Goal: Information Seeking & Learning: Learn about a topic

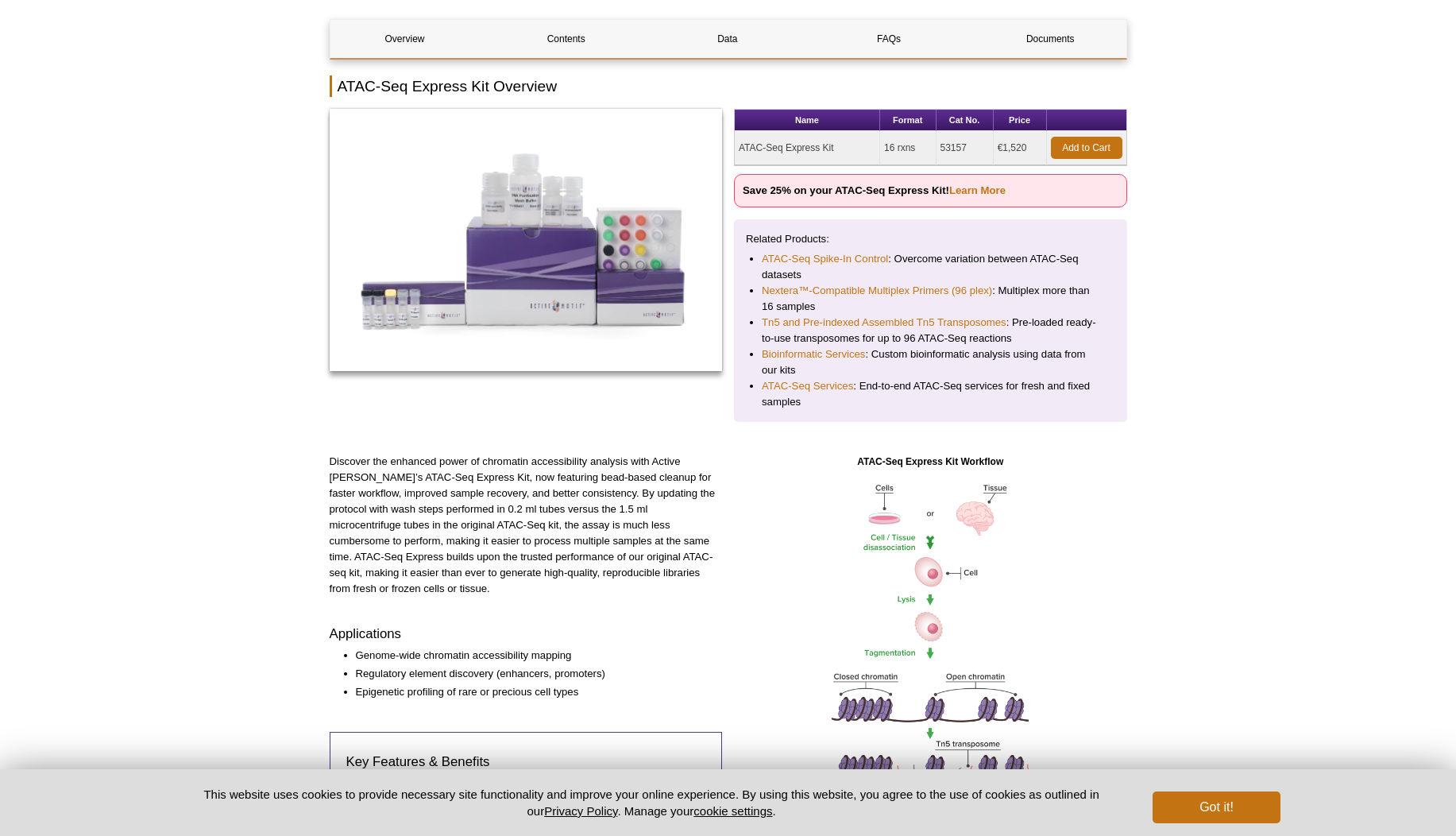
scroll to position [477, 0]
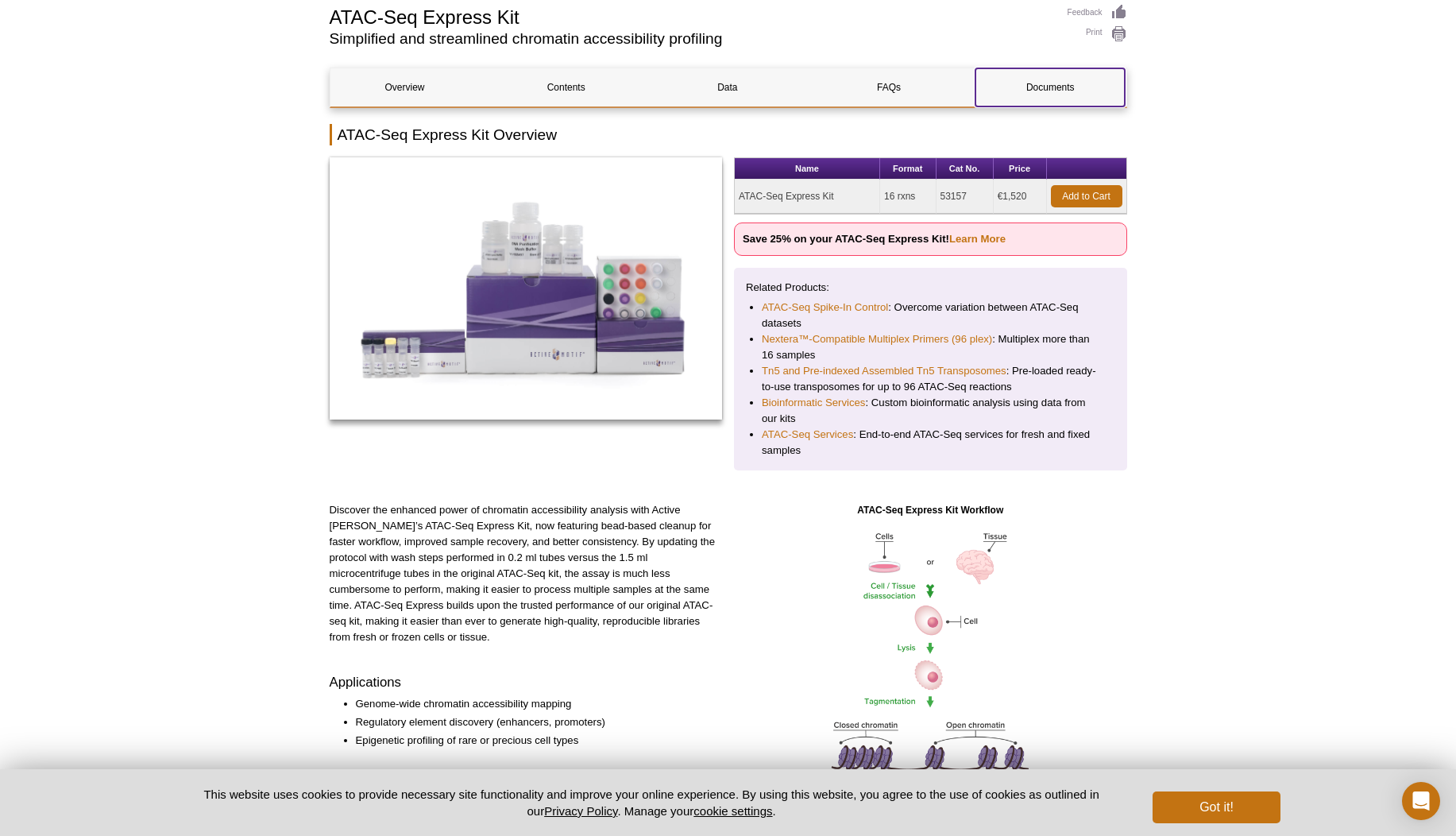
click at [1117, 89] on link "Documents" at bounding box center [1049, 87] width 149 height 38
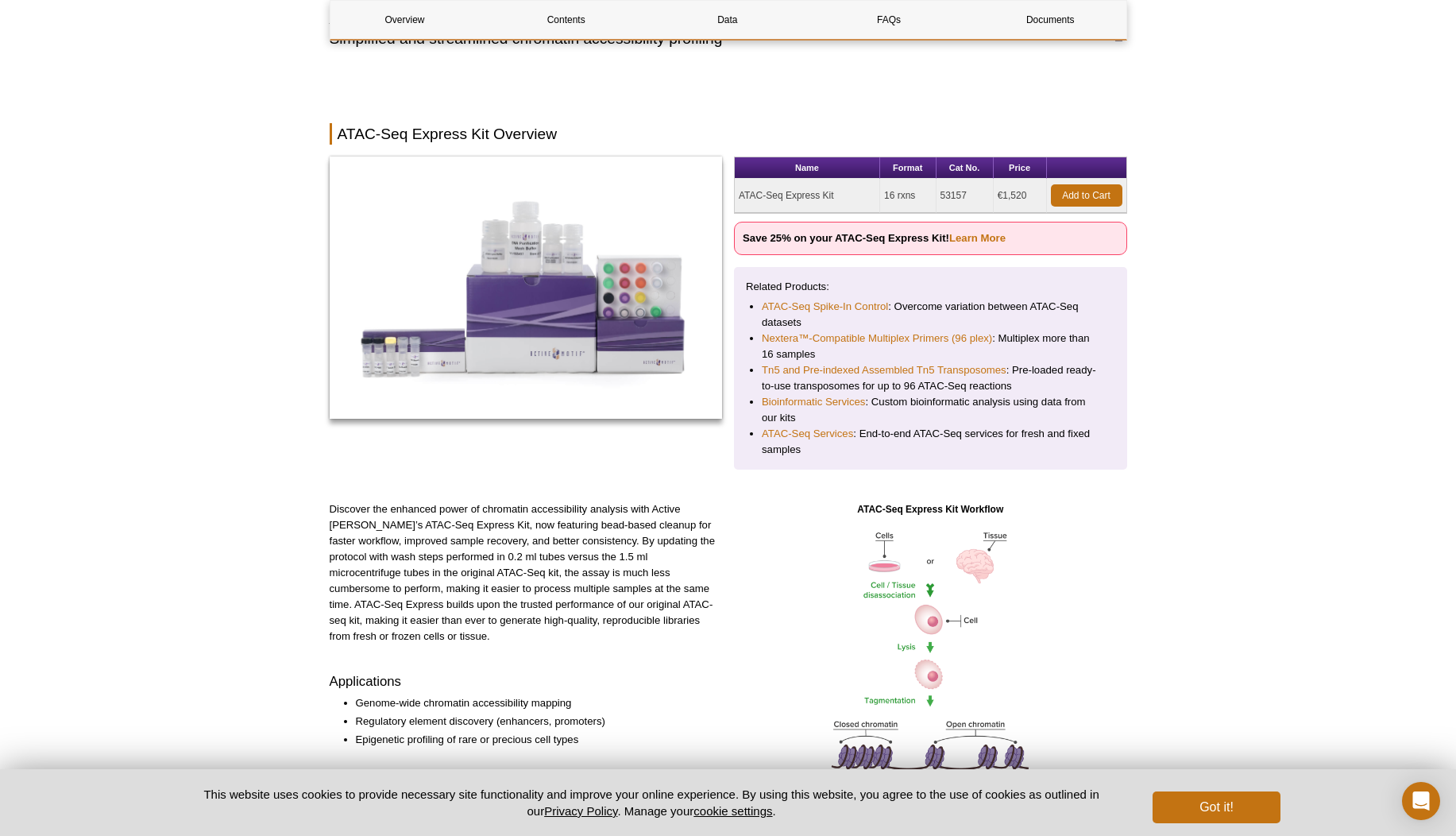
scroll to position [3651, 0]
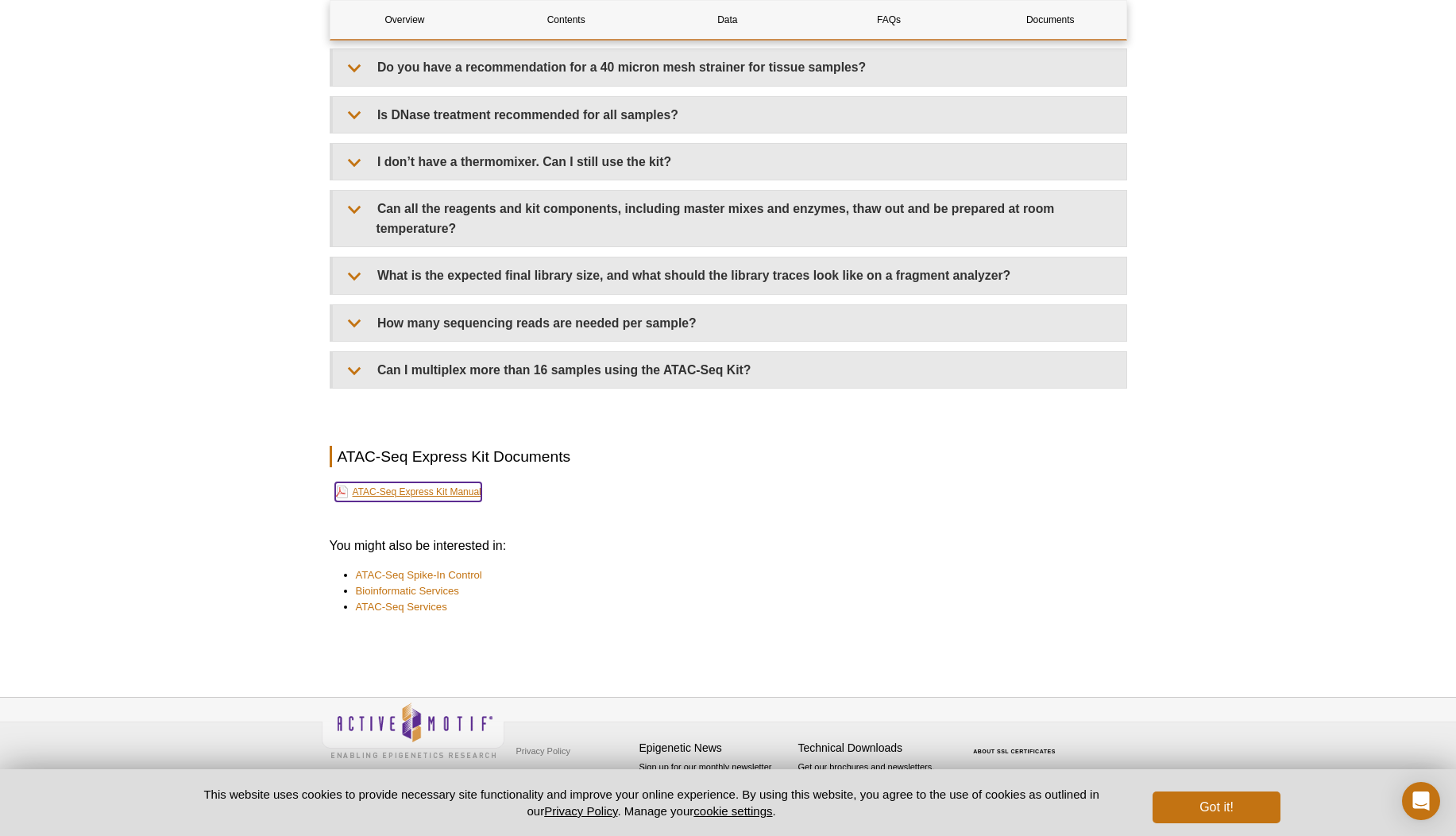
click at [464, 491] on link "ATAC-Seq Express Kit Manual" at bounding box center [409, 492] width 146 height 20
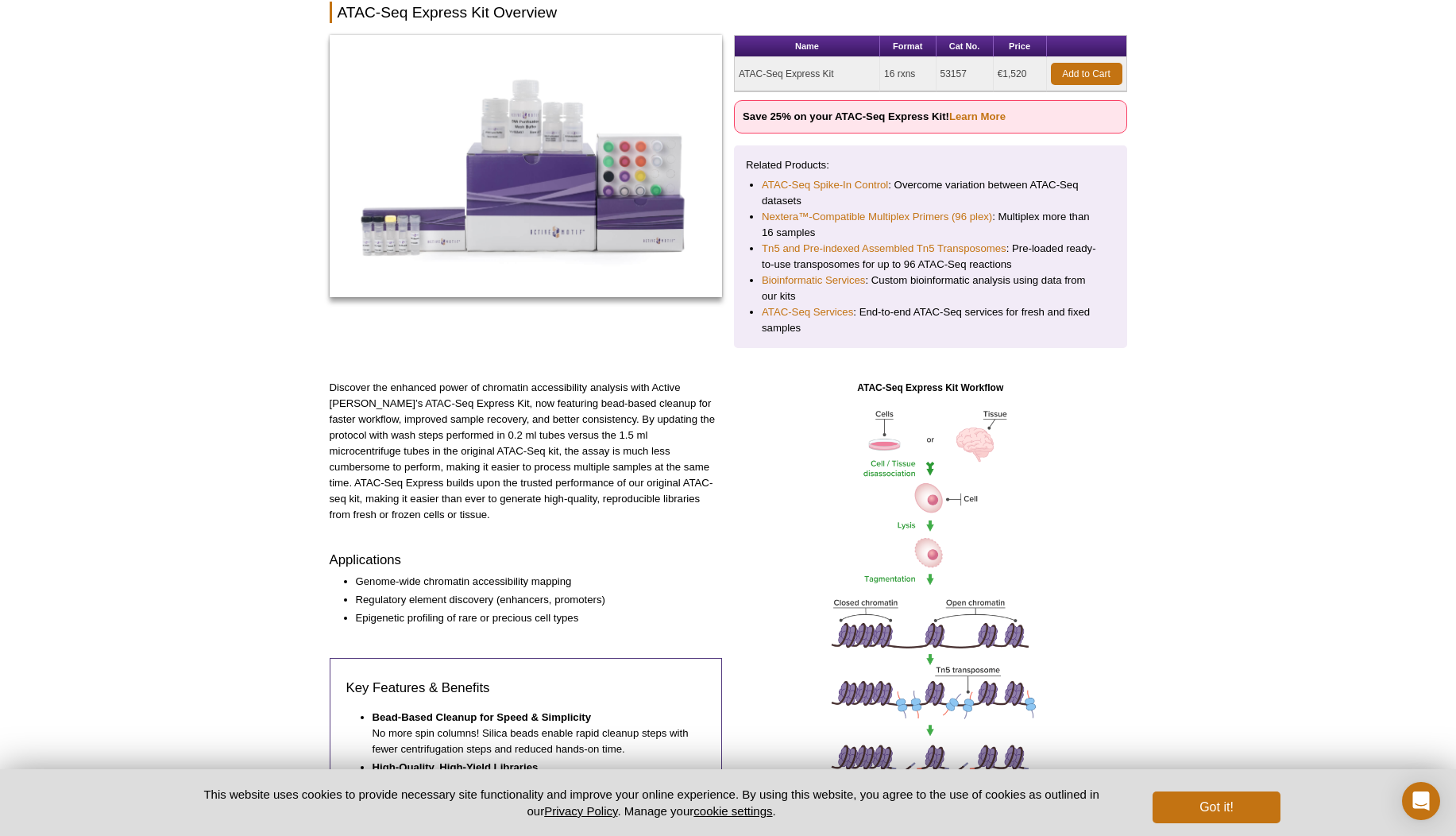
scroll to position [29, 0]
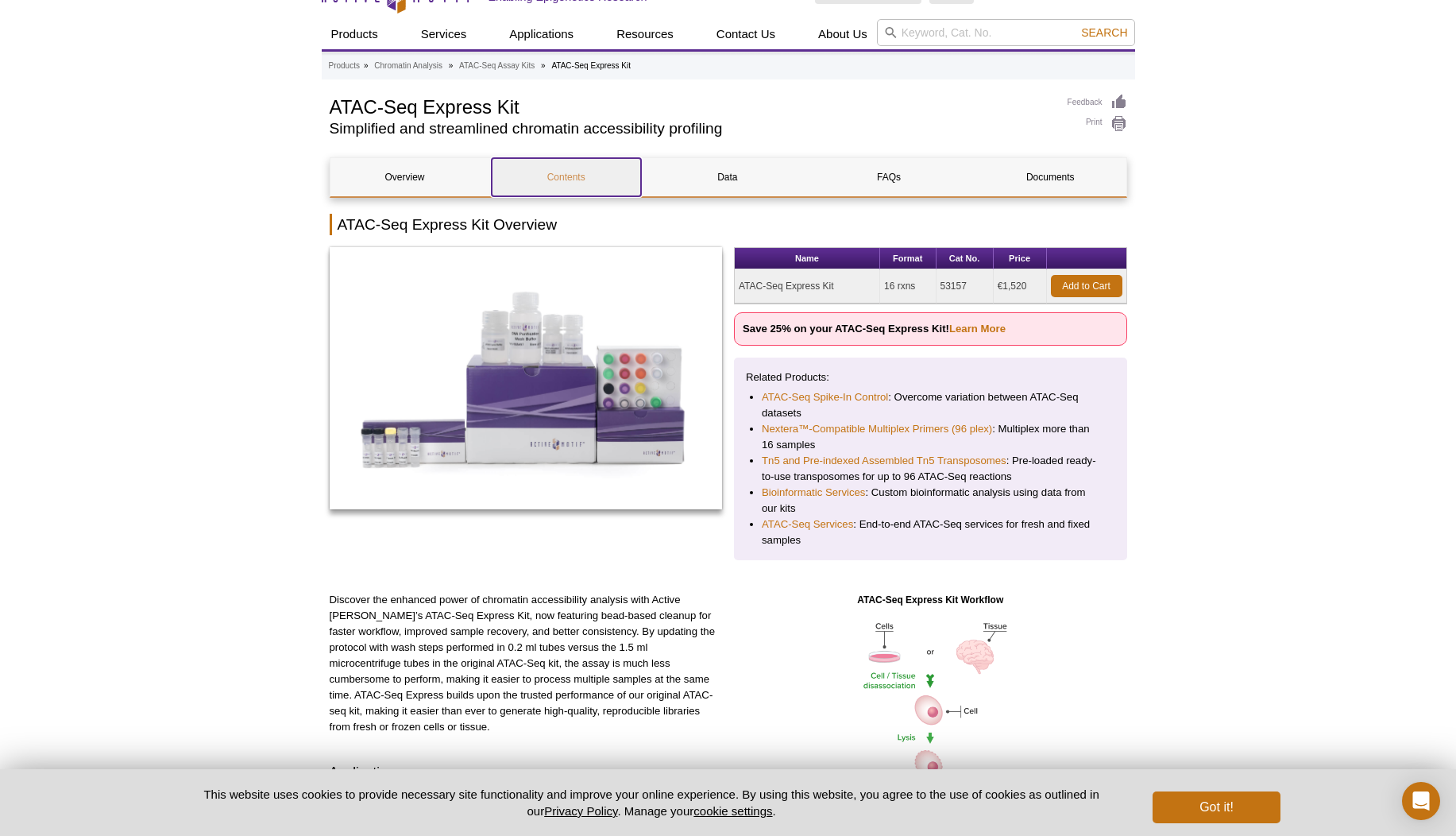
click at [622, 178] on link "Contents" at bounding box center [566, 177] width 149 height 38
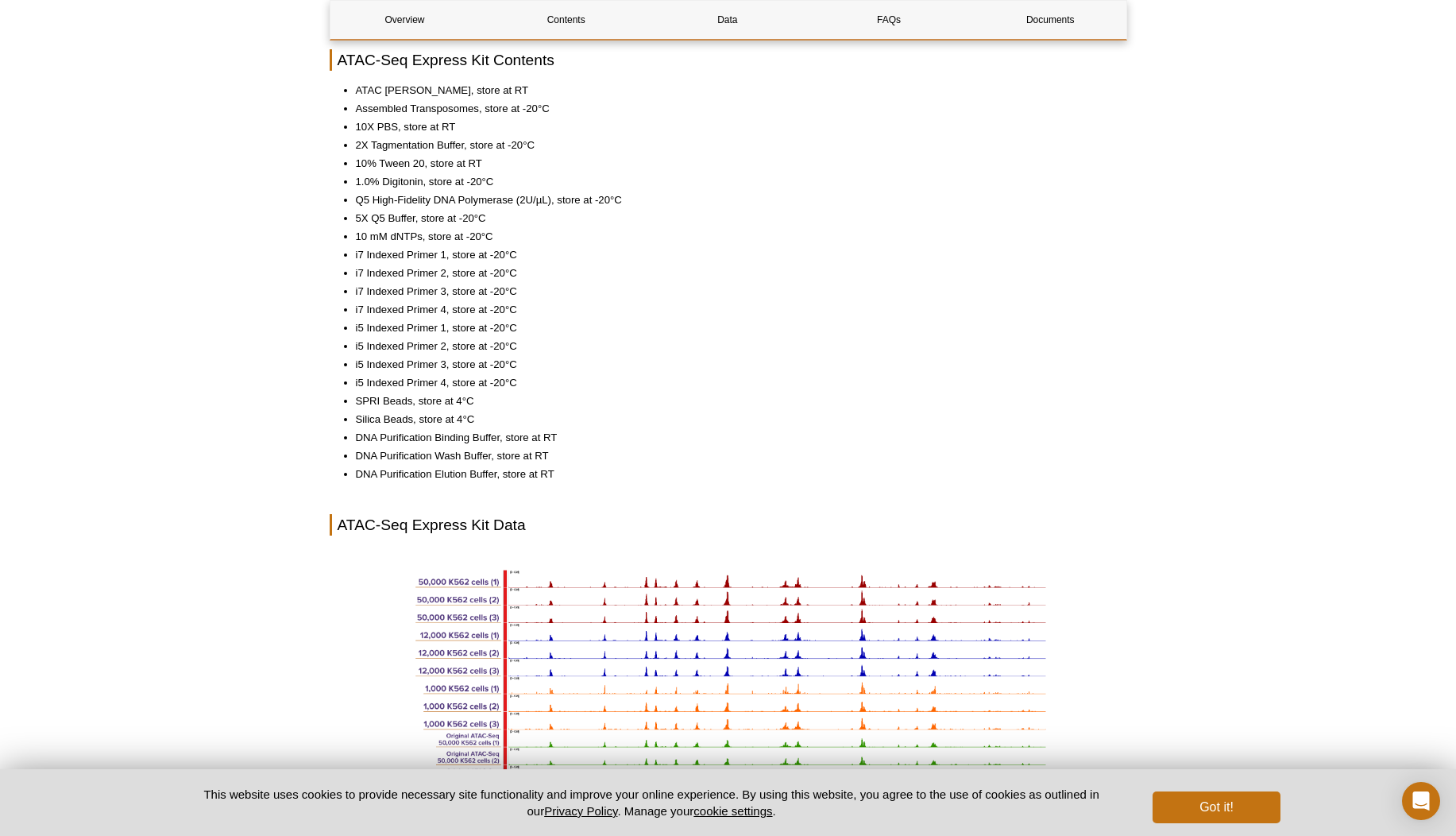
scroll to position [2128, 0]
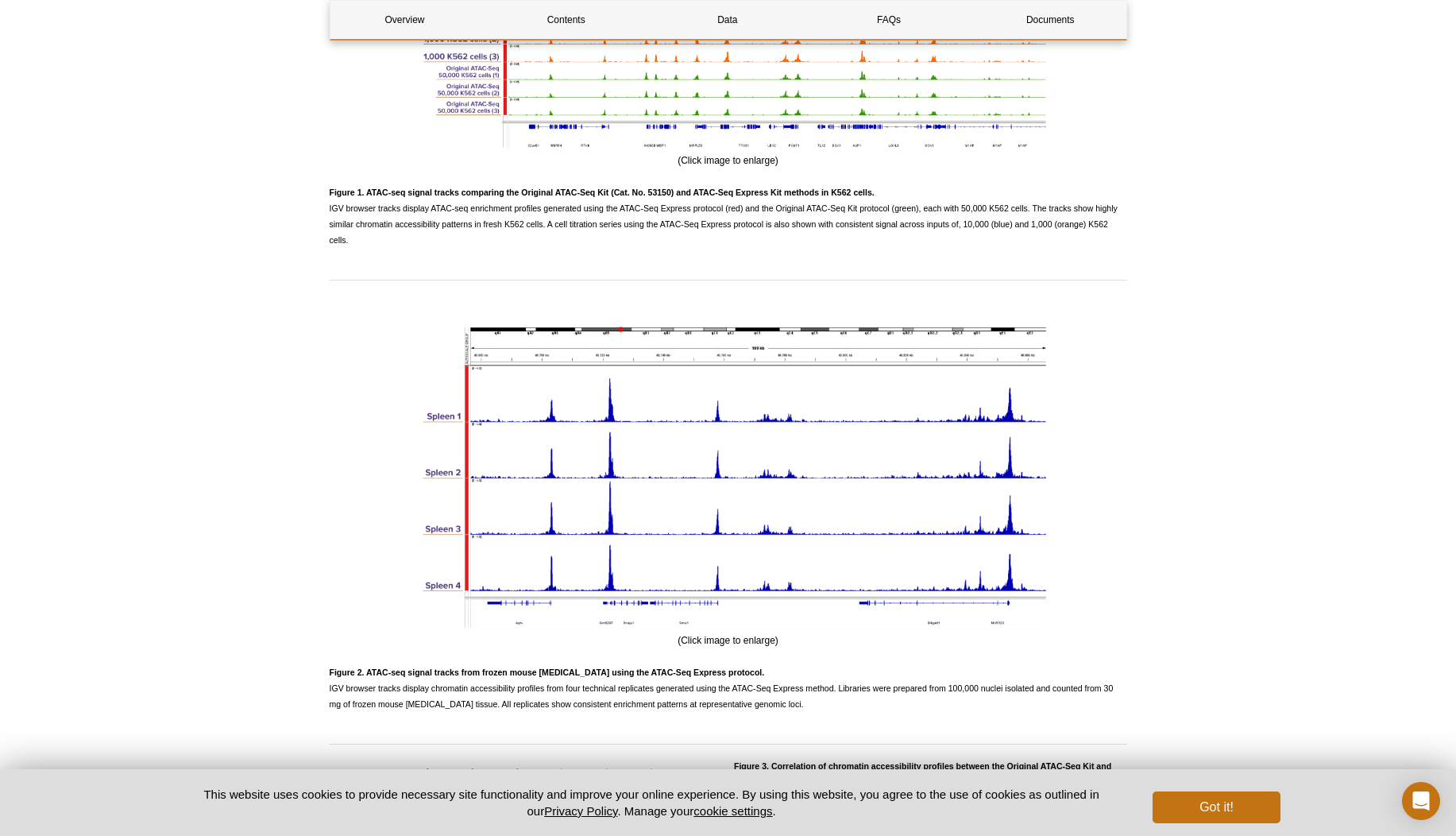
click at [631, 220] on span "Figure 1. ATAC-seq signal tracks comparing the Original ATAC-Seq Kit (Cat. No. …" at bounding box center [724, 216] width 788 height 58
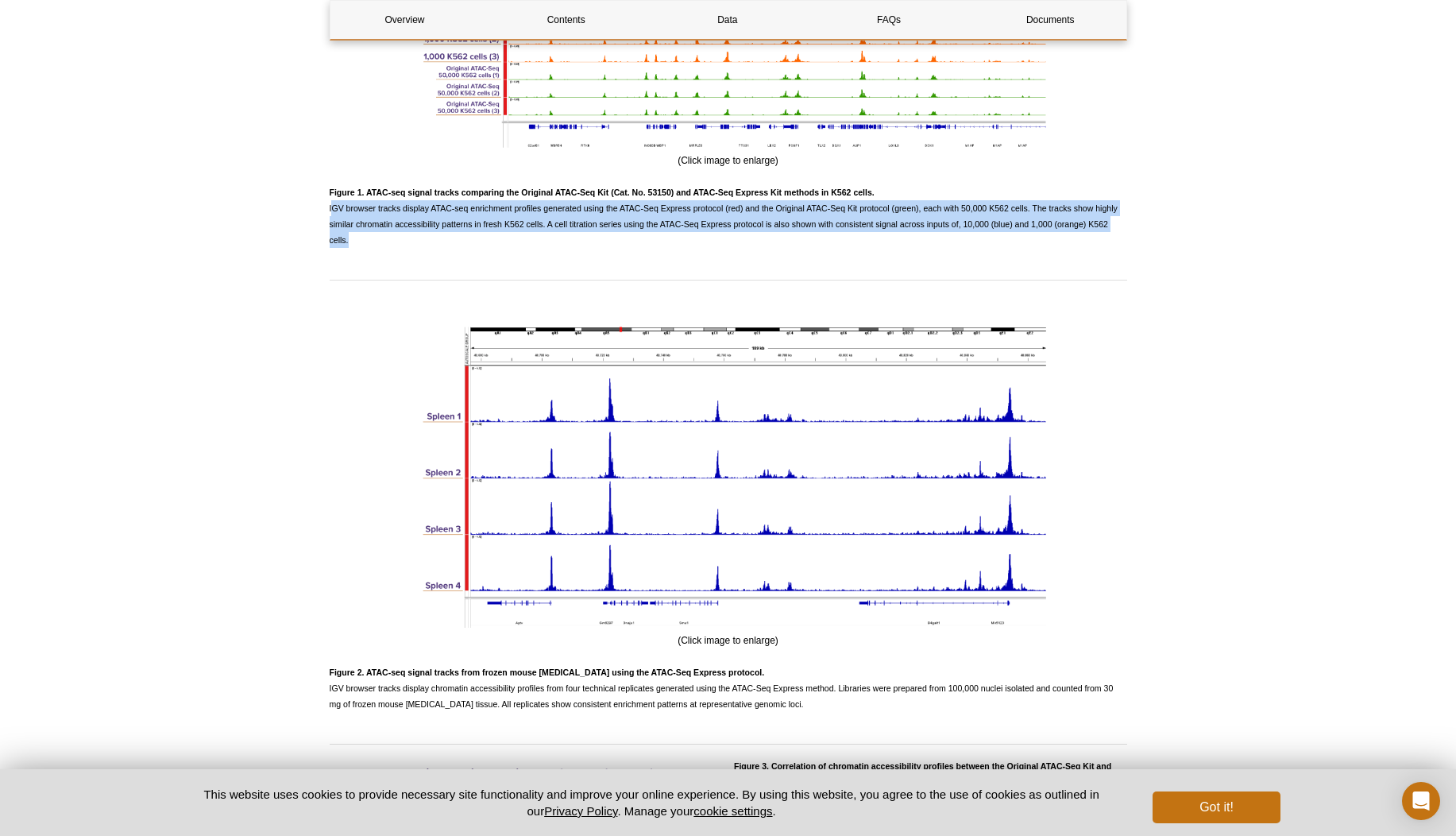
click at [631, 220] on span "Figure 1. ATAC-seq signal tracks comparing the Original ATAC-Seq Kit (Cat. No. …" at bounding box center [724, 216] width 788 height 58
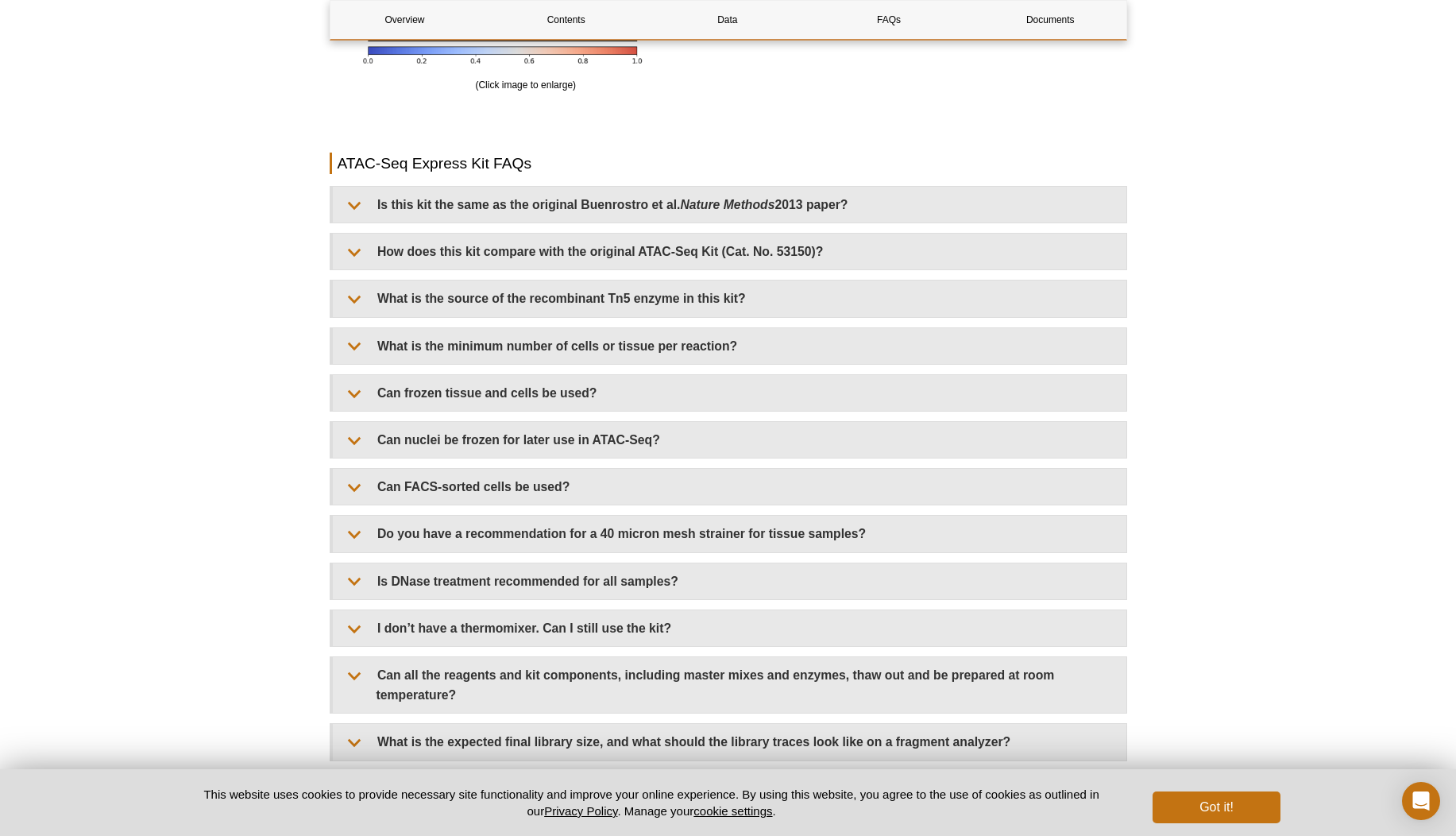
scroll to position [3651, 0]
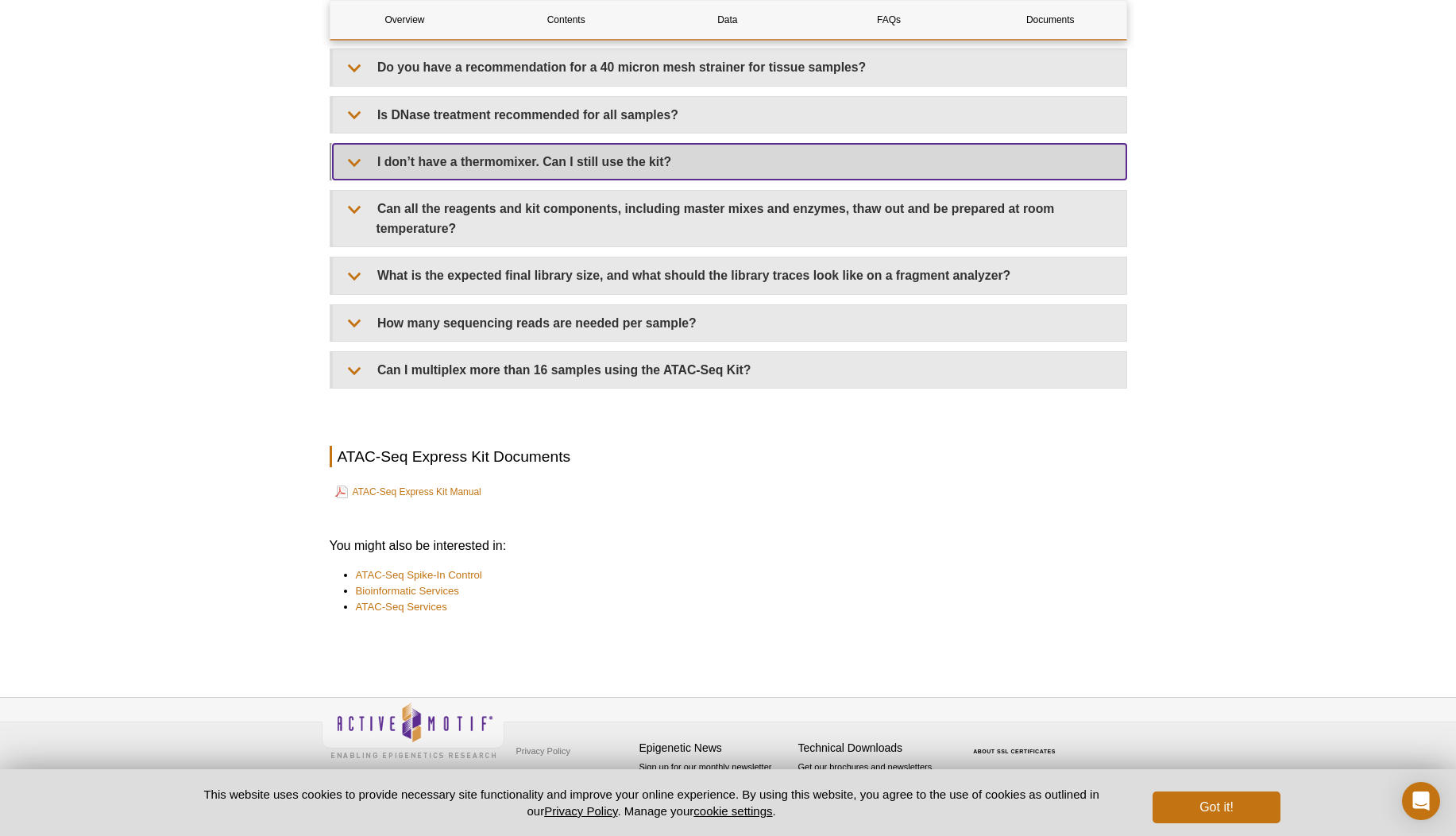
click at [632, 164] on summary "I don’t have a thermomixer. Can I still use the kit?" at bounding box center [728, 161] width 793 height 36
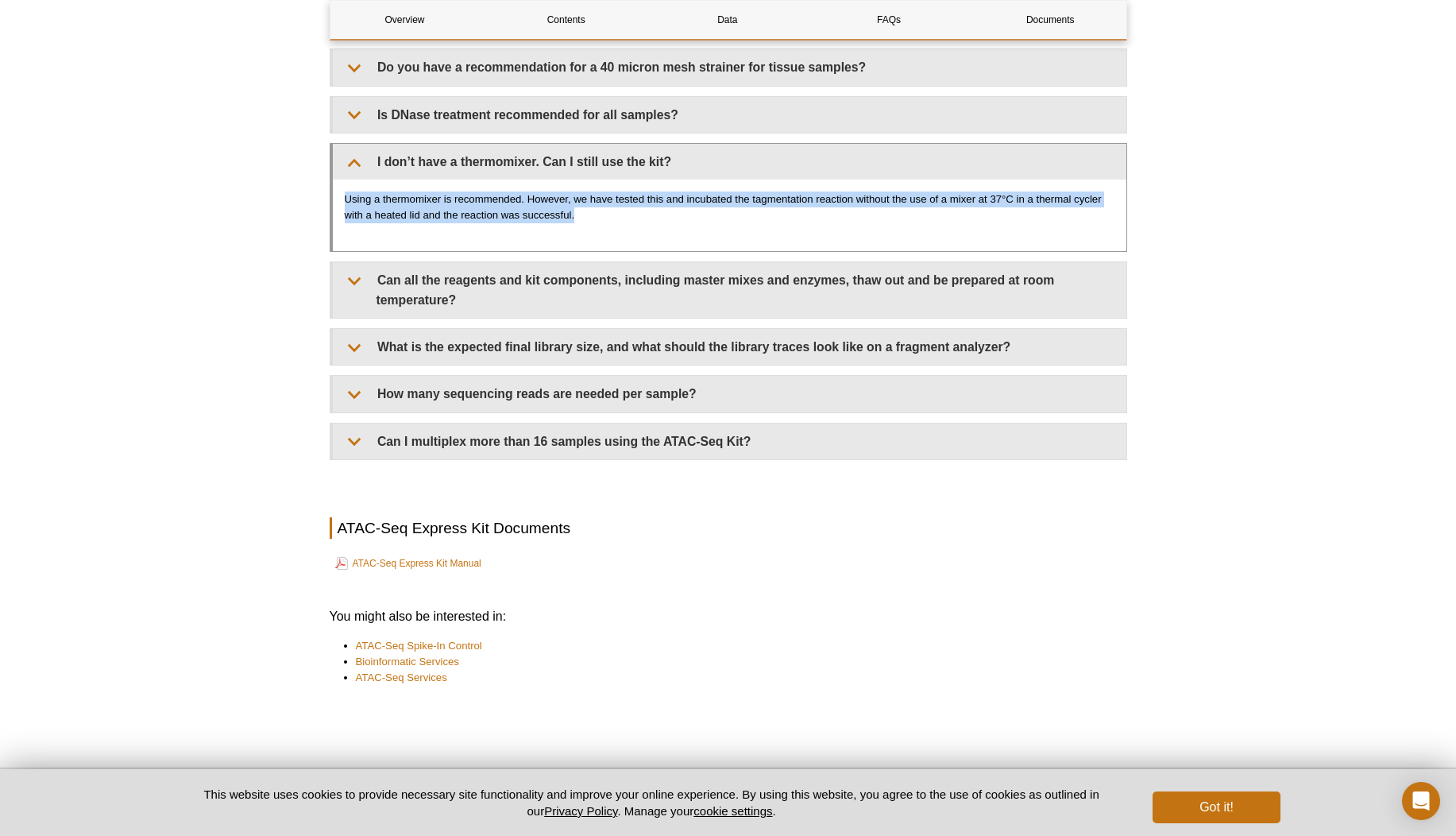
drag, startPoint x: 613, startPoint y: 180, endPoint x: 585, endPoint y: 222, distance: 50.5
click at [585, 222] on div "Using a thermomixer is recommended. However, we have tested this and incubated …" at bounding box center [728, 215] width 793 height 71
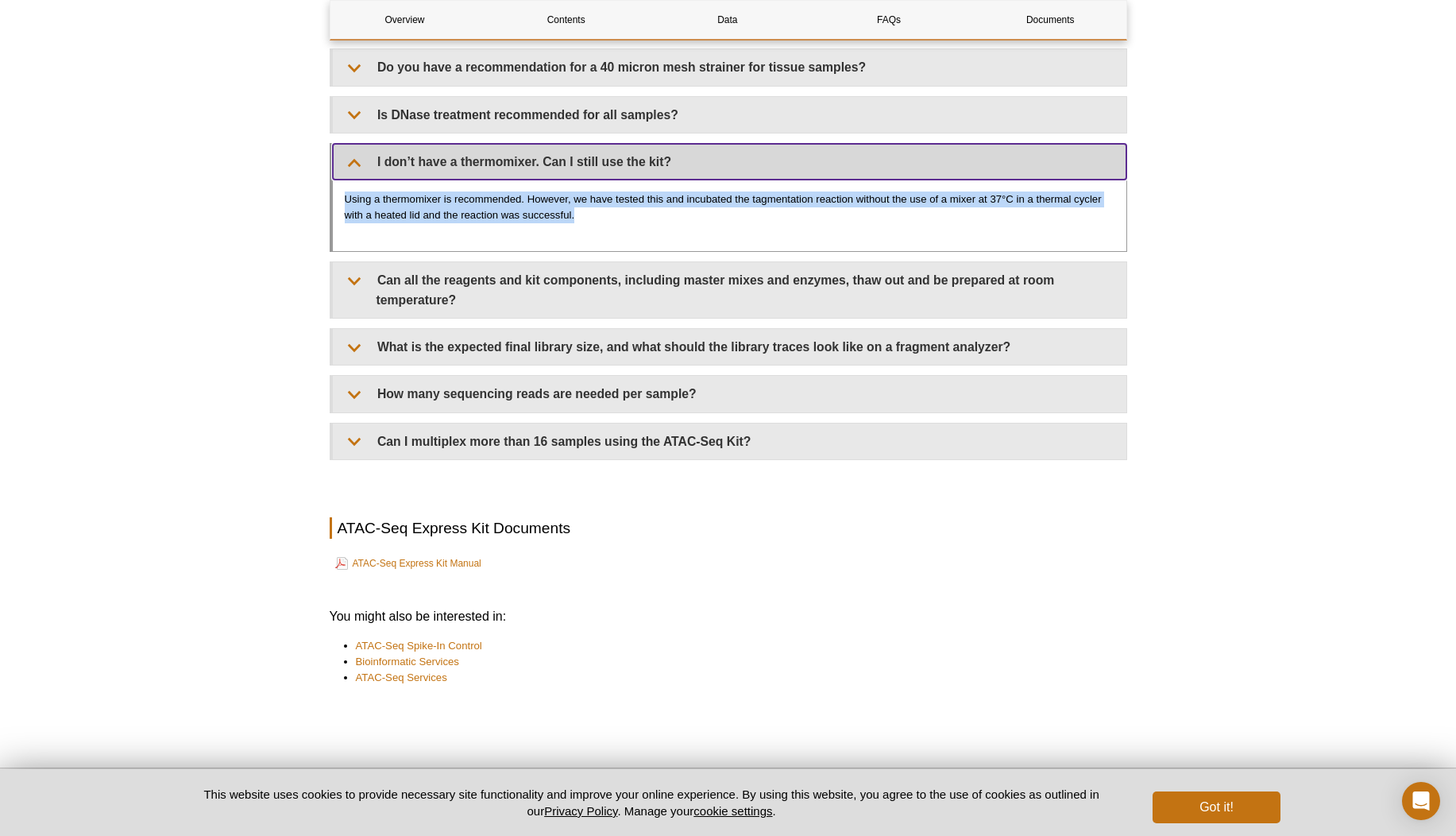
click at [572, 174] on summary "I don’t have a thermomixer. Can I still use the kit?" at bounding box center [728, 161] width 793 height 36
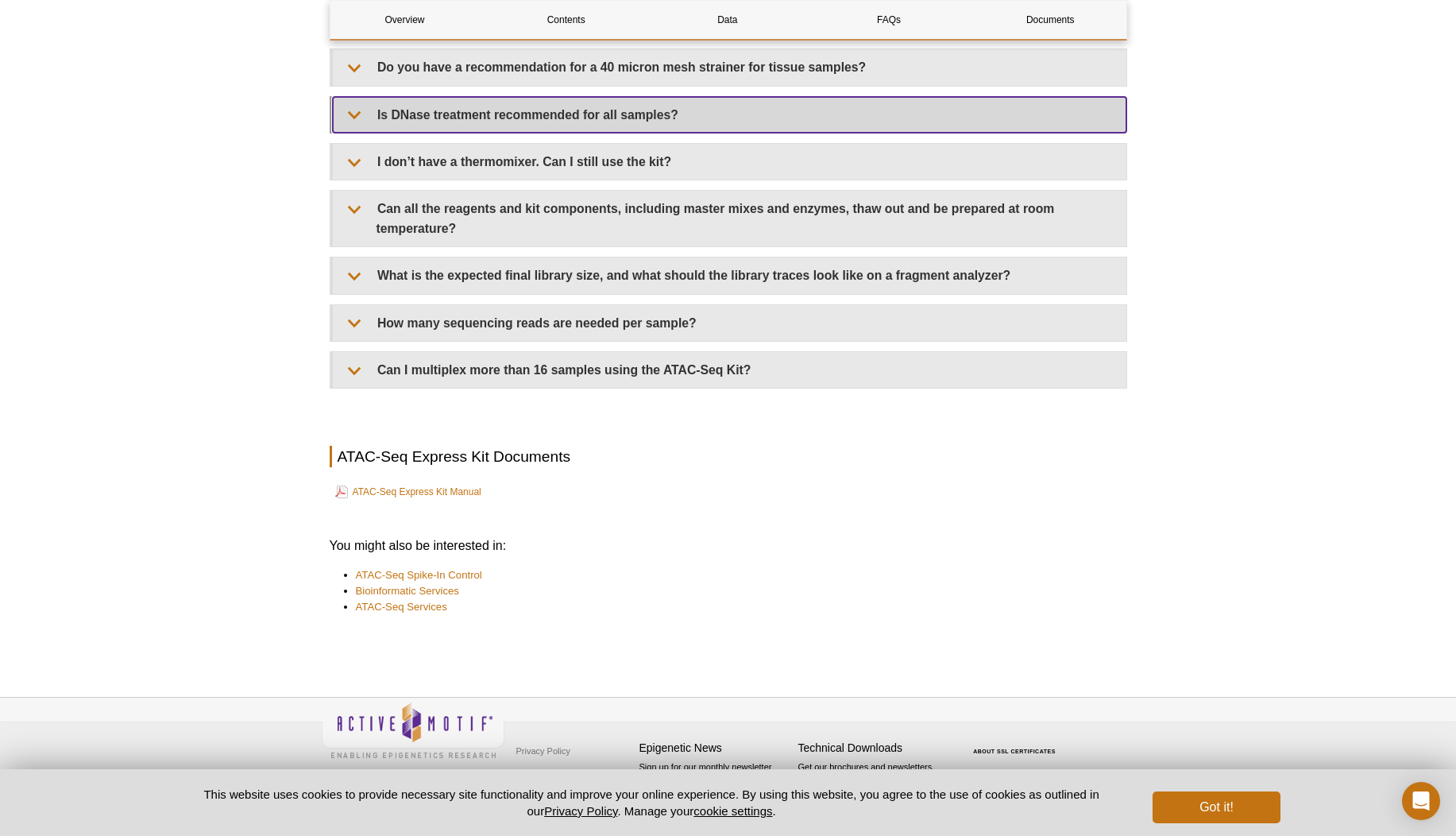
click at [576, 128] on summary "Is DNase treatment recommended for all samples?" at bounding box center [728, 114] width 793 height 36
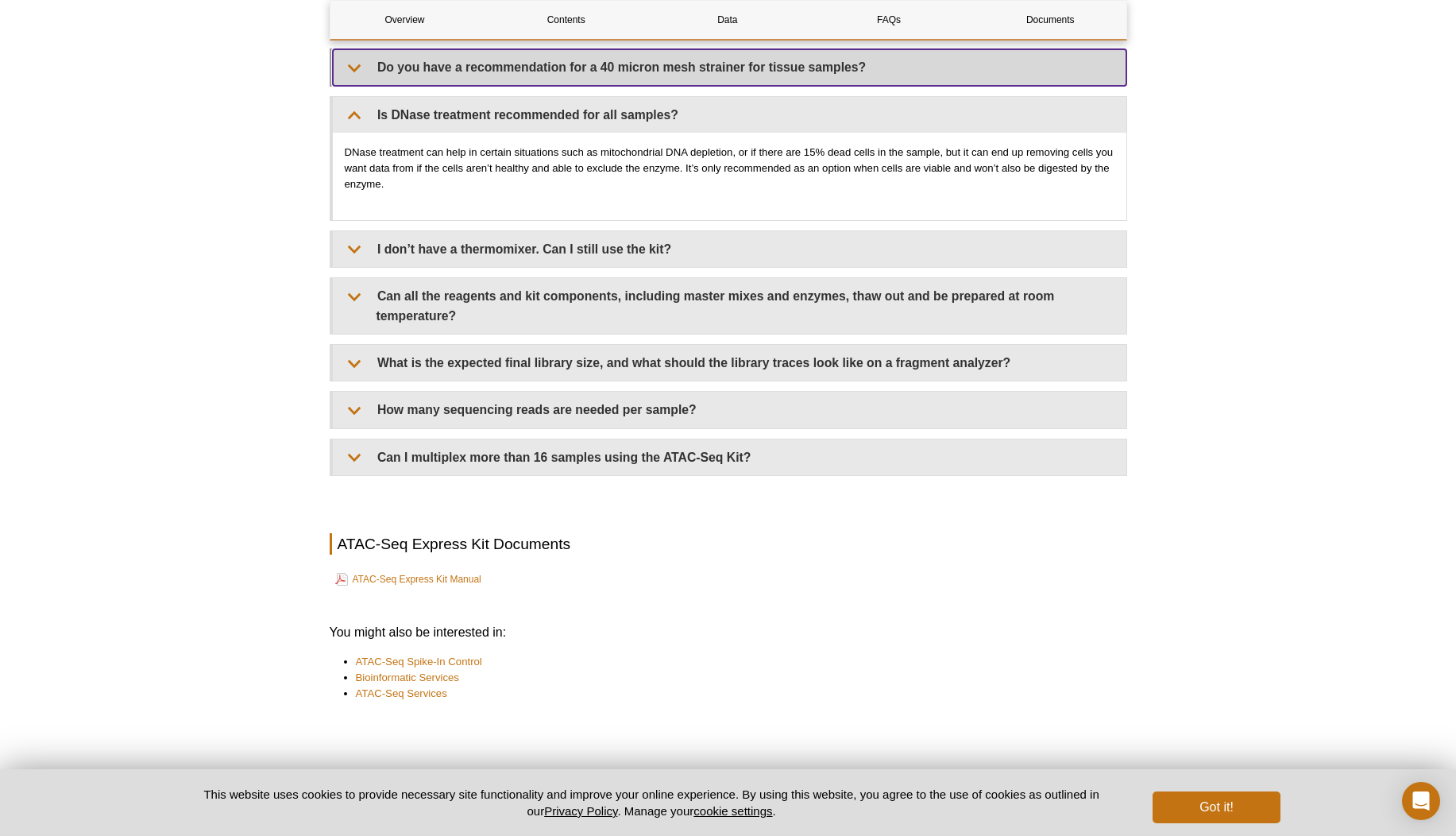
click at [591, 79] on summary "Do you have a recommendation for a 40 micron mesh strainer for tissue samples?" at bounding box center [728, 66] width 793 height 36
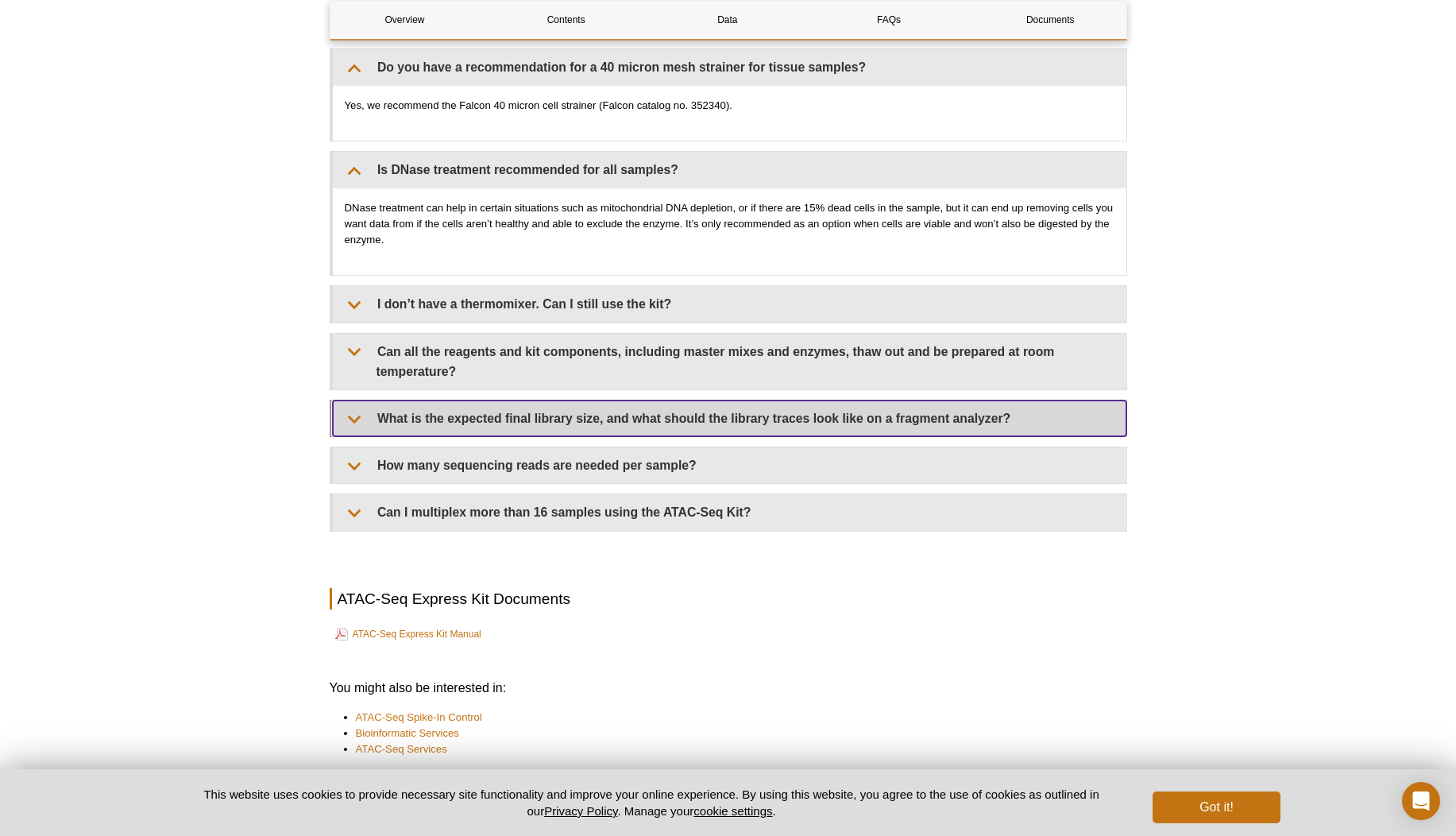
click at [447, 428] on summary "What is the expected final library size, and what should the library traces loo…" at bounding box center [728, 418] width 793 height 36
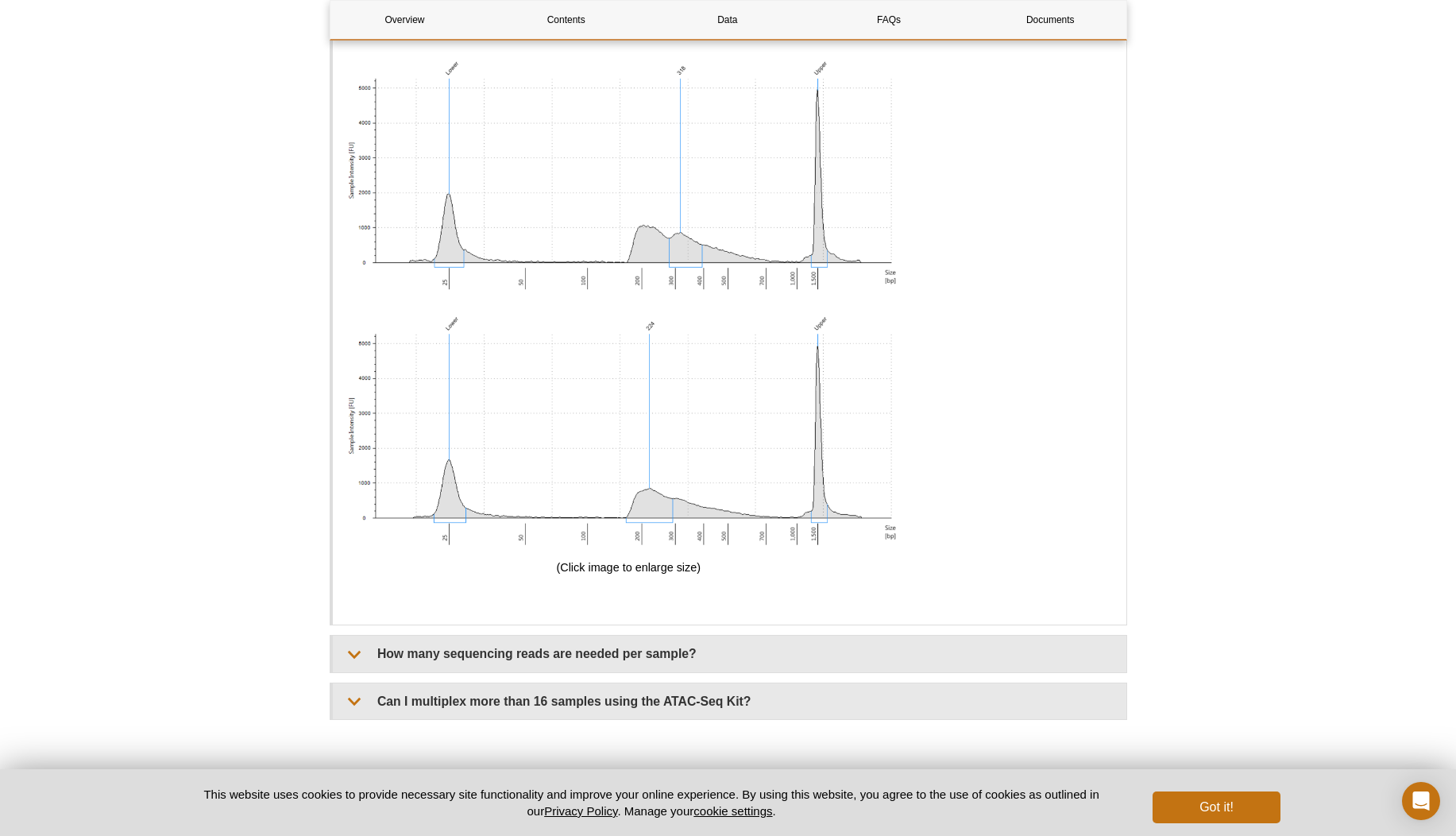
scroll to position [4892, 0]
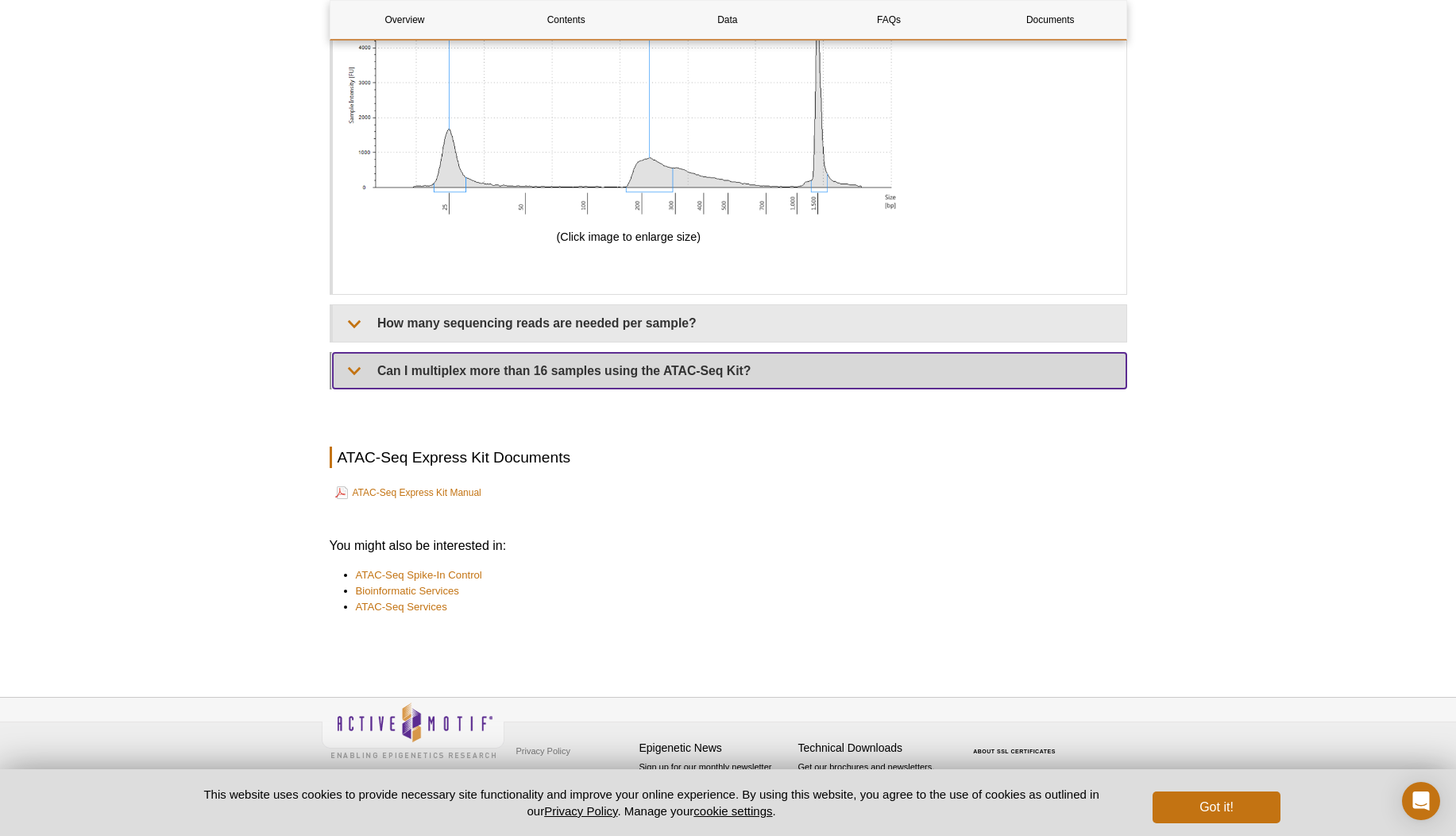
click at [481, 371] on summary "Can I multiplex more than 16 samples using the ATAC-Seq Kit?" at bounding box center [728, 371] width 793 height 36
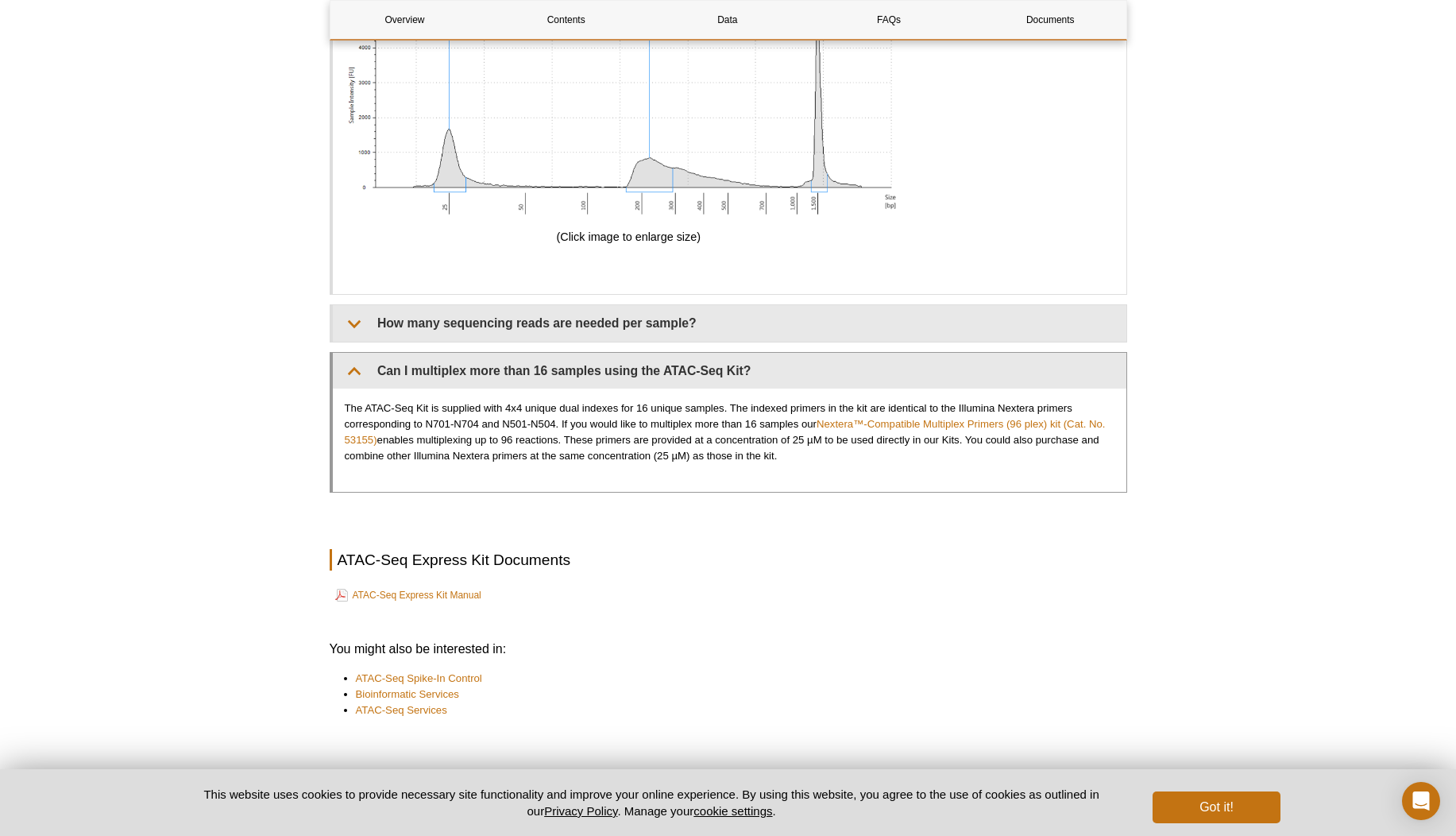
drag, startPoint x: 455, startPoint y: 402, endPoint x: 846, endPoint y: 452, distance: 394.2
click at [846, 452] on p "The ATAC-Seq Kit is supplied with 4x4 unique dual indexes for 16 unique samples…" at bounding box center [728, 431] width 769 height 63
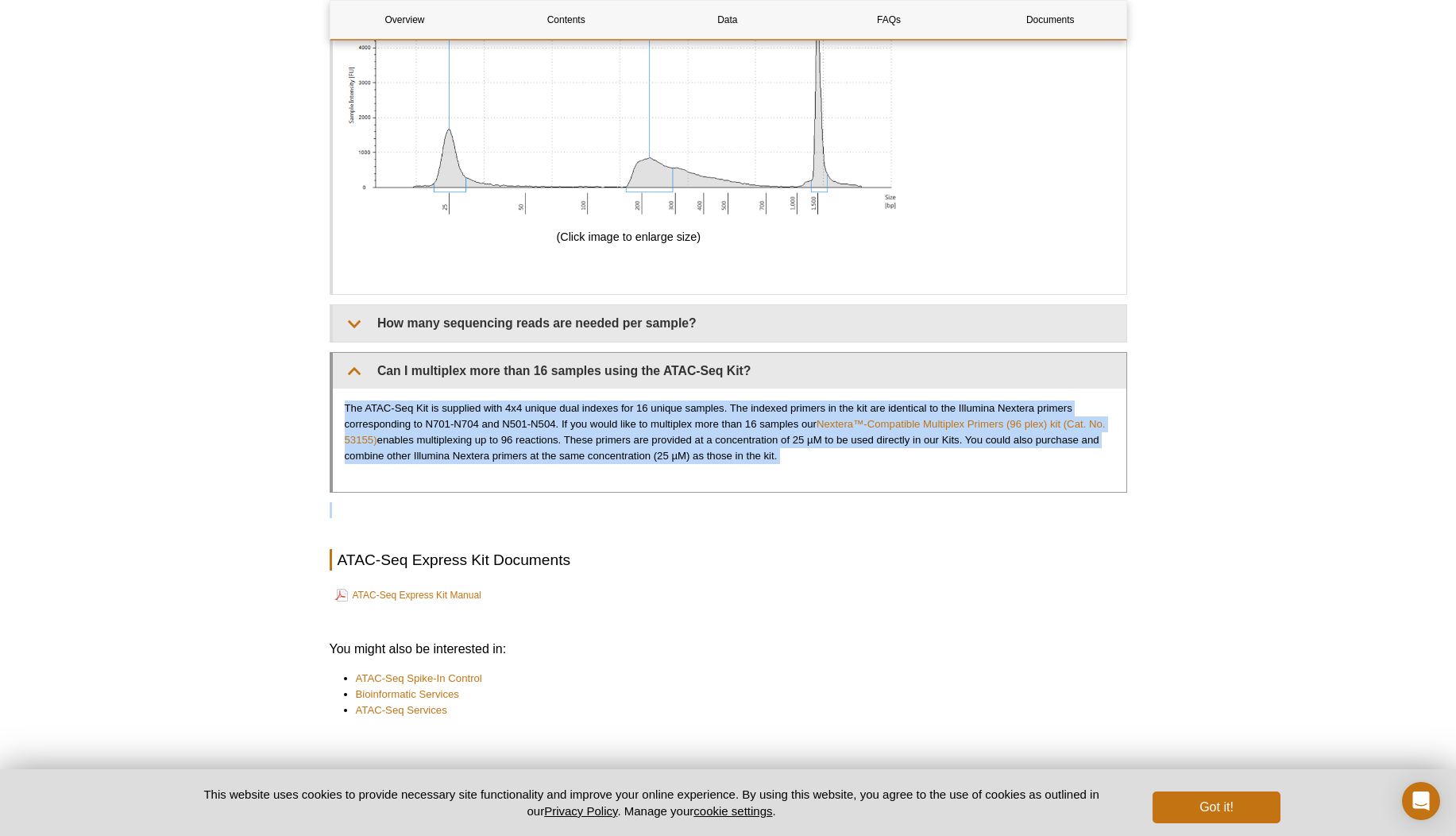
click at [846, 452] on p "The ATAC-Seq Kit is supplied with 4x4 unique dual indexes for 16 unique samples…" at bounding box center [728, 431] width 769 height 63
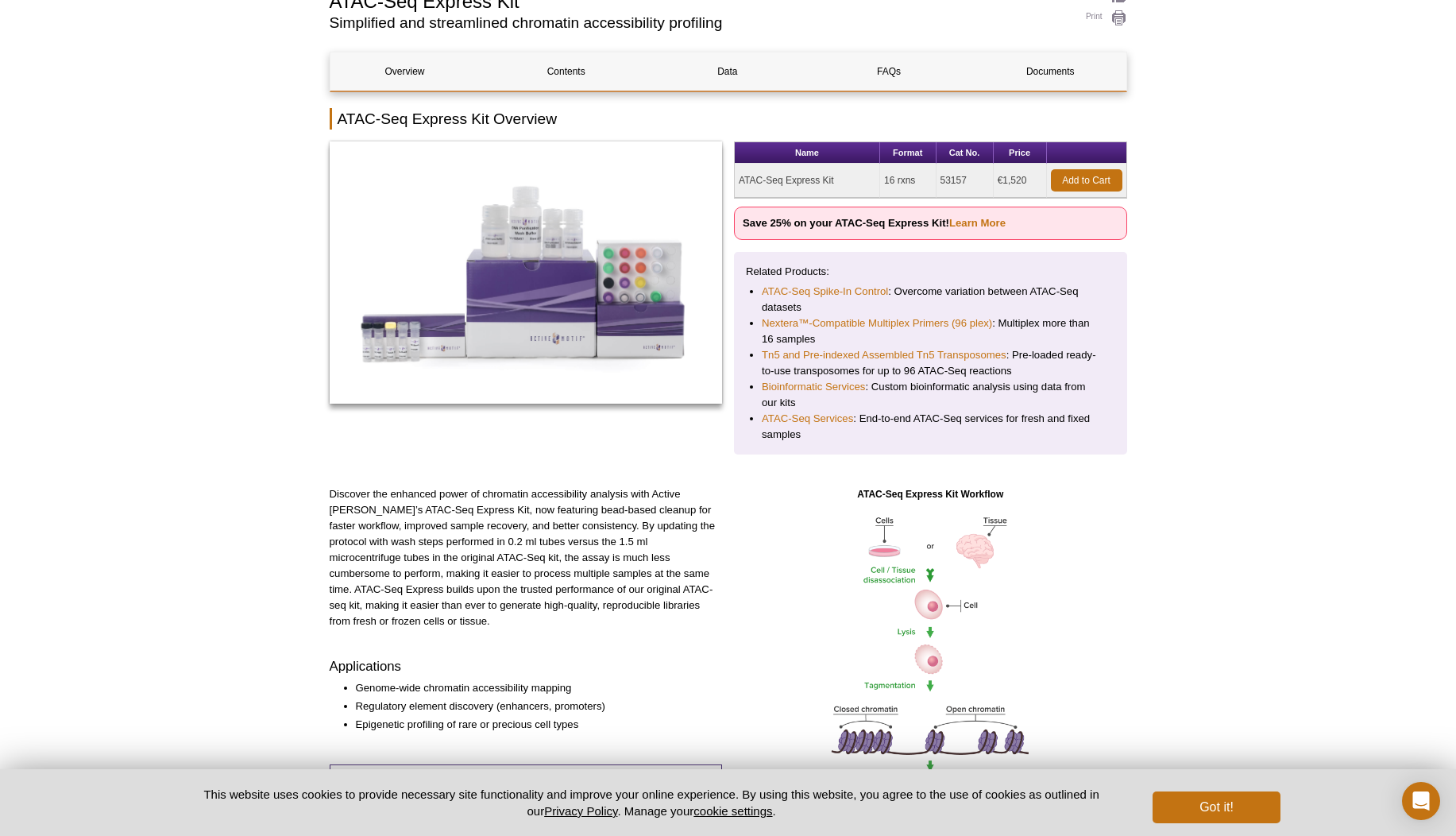
scroll to position [0, 0]
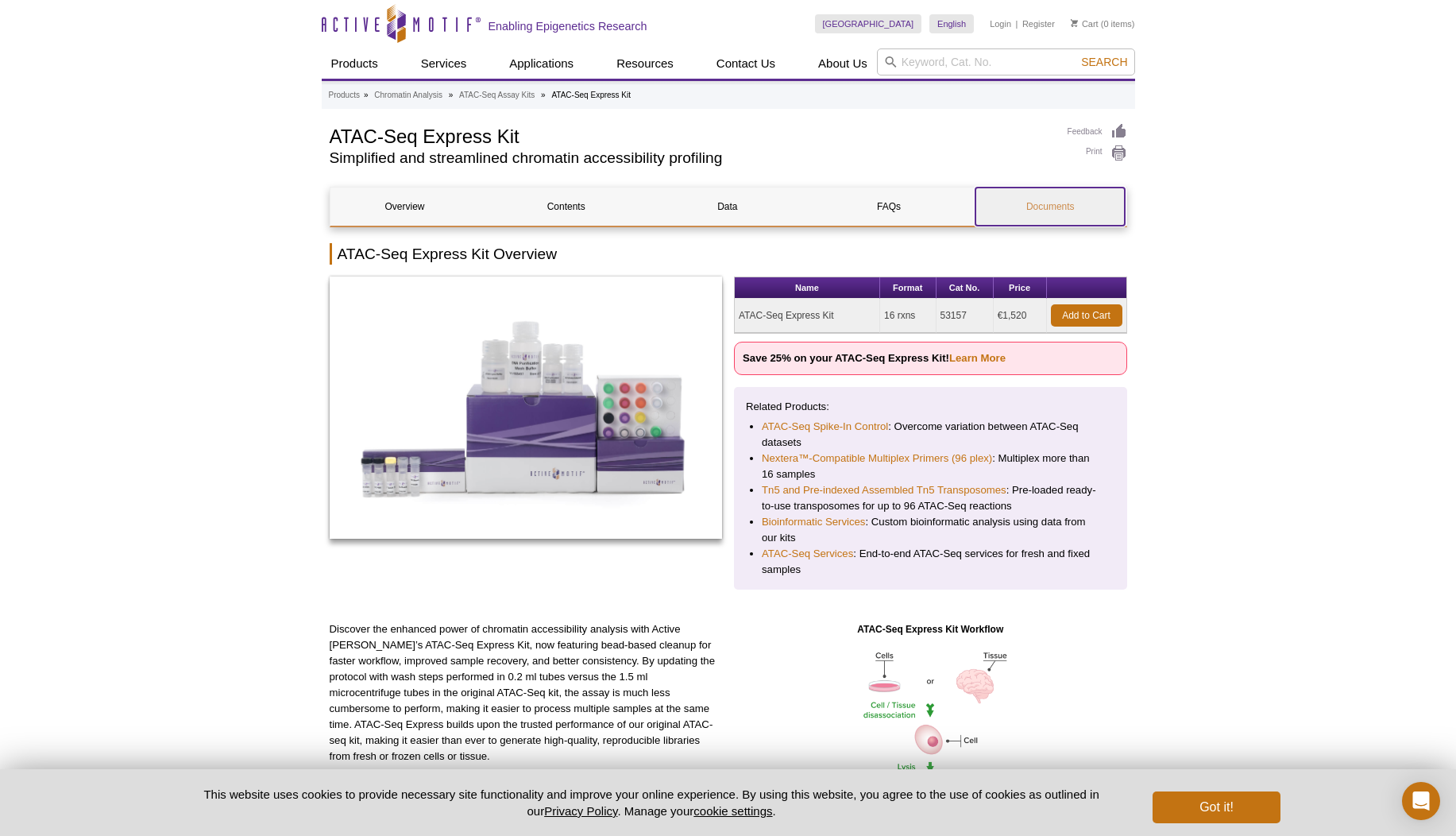
click at [1073, 216] on link "Documents" at bounding box center [1049, 206] width 149 height 38
click at [962, 79] on header "Active Motif Logo Enabling Epigenetics Research 0 Search Skip to content Active…" at bounding box center [728, 40] width 813 height 81
click at [425, 143] on h1 "ATAC-Seq Express Kit" at bounding box center [690, 135] width 722 height 23
